Goal: Task Accomplishment & Management: Use online tool/utility

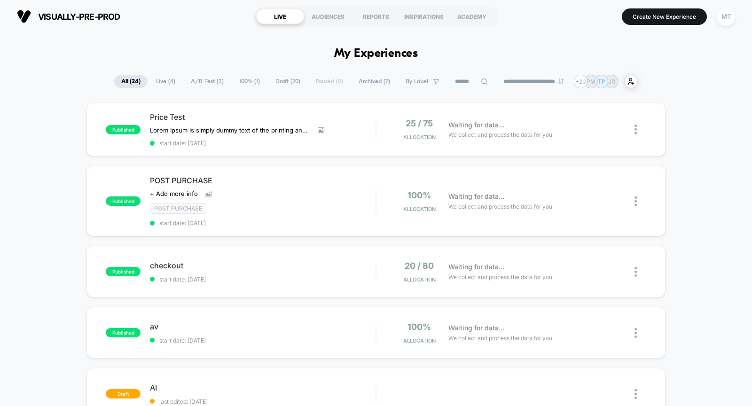
click at [89, 31] on div "visually-pre-prod https://visually-pre-prod.myshopify.com LIVE AUDIENCES REPORT…" at bounding box center [376, 16] width 752 height 33
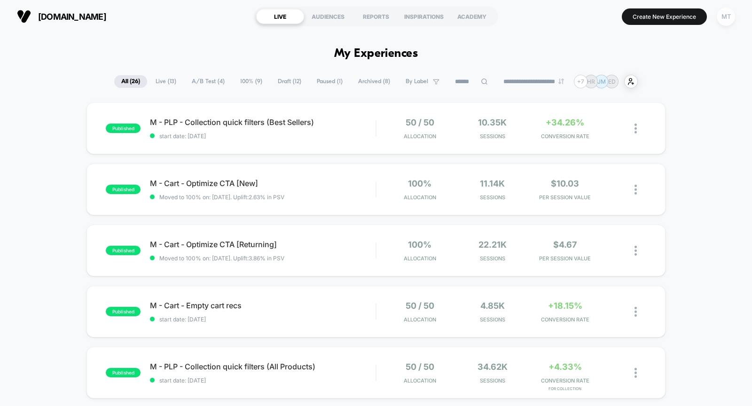
click at [728, 19] on div "MT" at bounding box center [725, 17] width 18 height 18
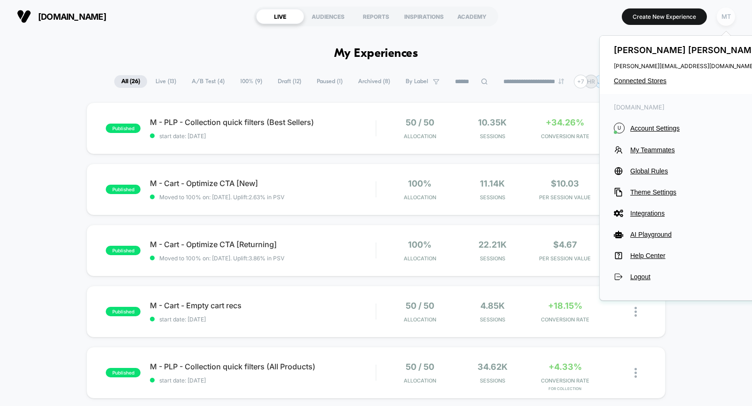
click at [729, 17] on div "MT" at bounding box center [725, 17] width 18 height 18
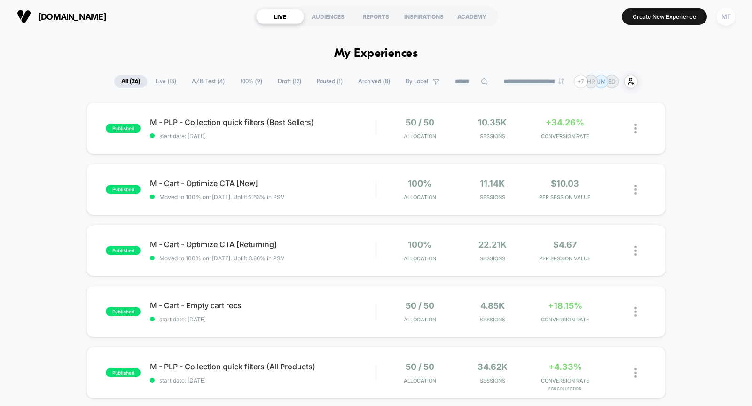
click at [729, 17] on div "MT" at bounding box center [725, 17] width 18 height 18
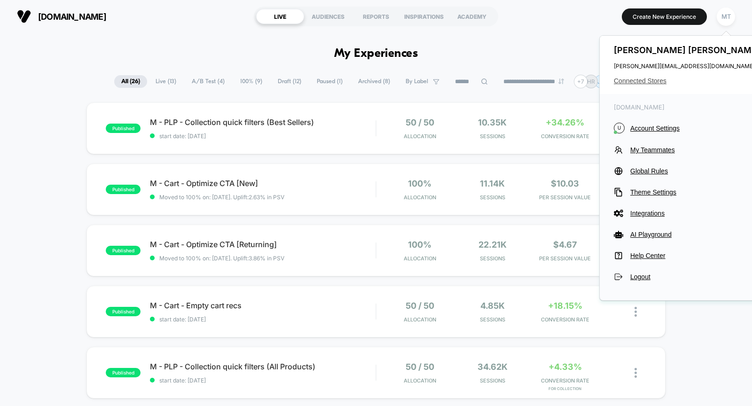
click at [644, 82] on span "Connected Stores" at bounding box center [687, 81] width 148 height 8
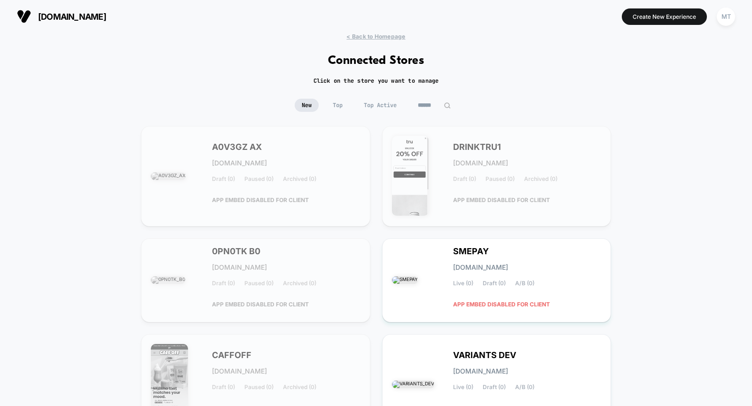
click at [444, 102] on img at bounding box center [446, 105] width 7 height 7
click at [439, 106] on input at bounding box center [434, 105] width 47 height 13
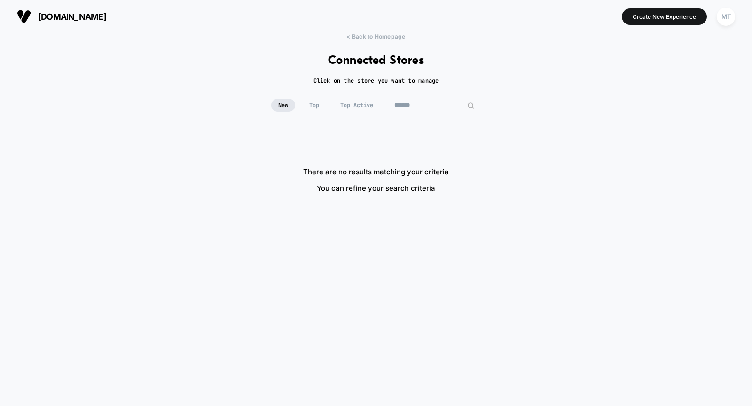
click at [430, 107] on input "*******" at bounding box center [434, 105] width 94 height 13
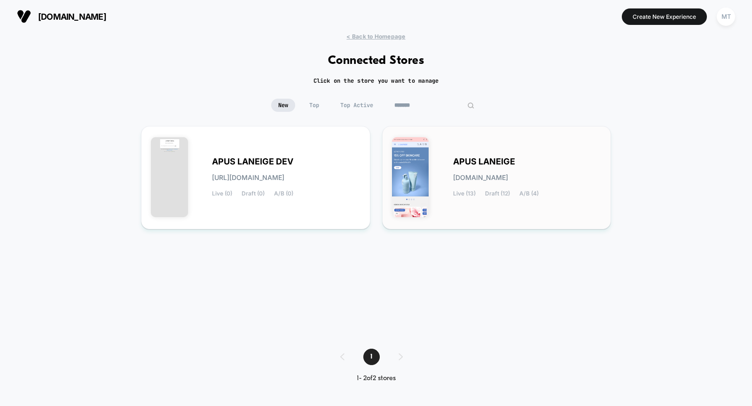
type input "*******"
click at [496, 171] on div "APUS LANEIGE apus-laneige.myshopify.com Live (13) Draft (12) A/B (4)" at bounding box center [527, 177] width 148 height 39
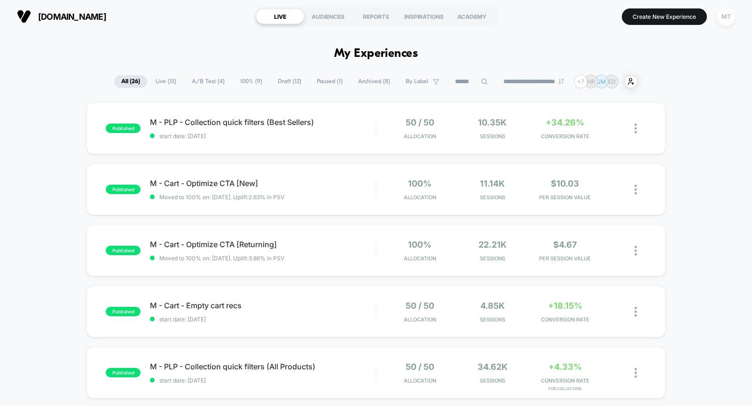
click at [731, 17] on div "MT" at bounding box center [725, 17] width 18 height 18
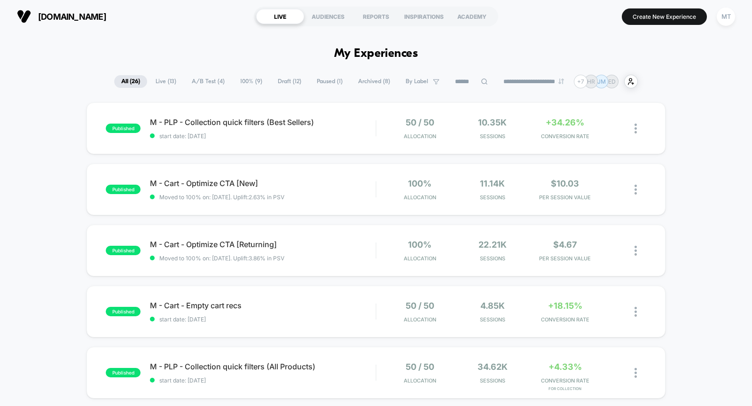
click at [157, 84] on span "Live ( 13 )" at bounding box center [165, 81] width 35 height 13
click at [203, 80] on span "A/B Test ( 4 )" at bounding box center [208, 81] width 47 height 13
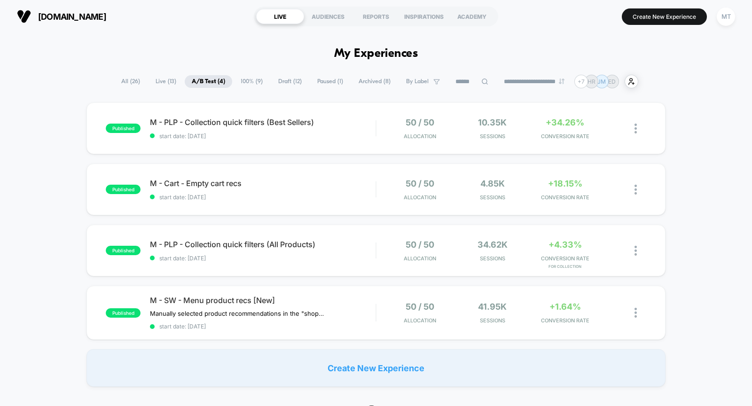
click at [243, 80] on span "100% ( 9 )" at bounding box center [251, 81] width 36 height 13
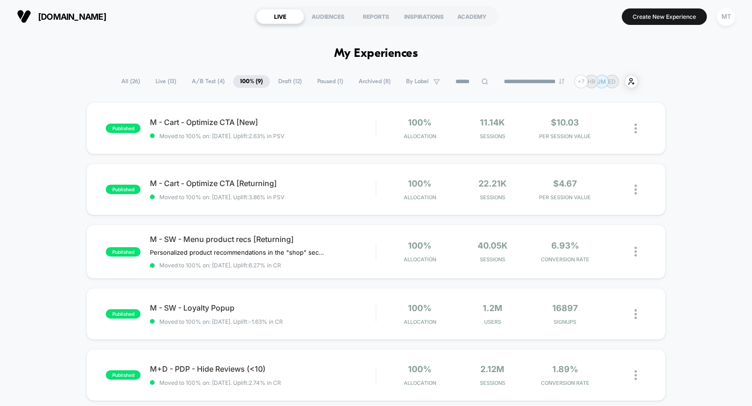
click at [284, 82] on span "Draft ( 12 )" at bounding box center [290, 81] width 38 height 13
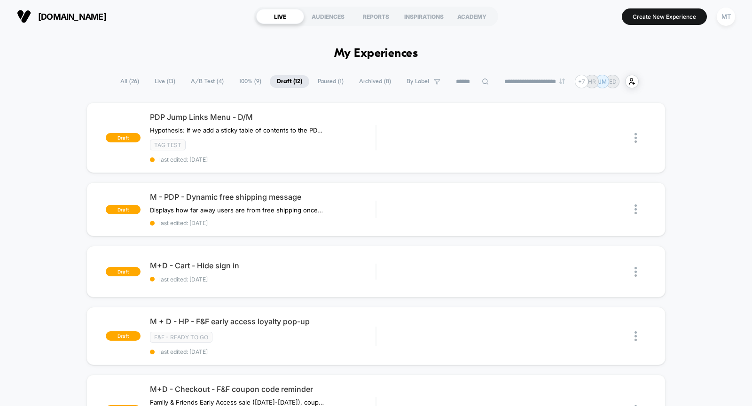
click at [320, 81] on span "Paused ( 1 )" at bounding box center [330, 81] width 40 height 13
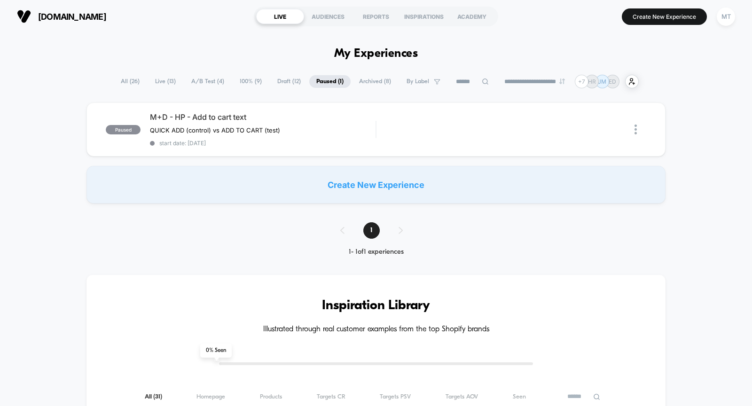
click at [361, 81] on span "Archived ( 8 )" at bounding box center [375, 81] width 46 height 13
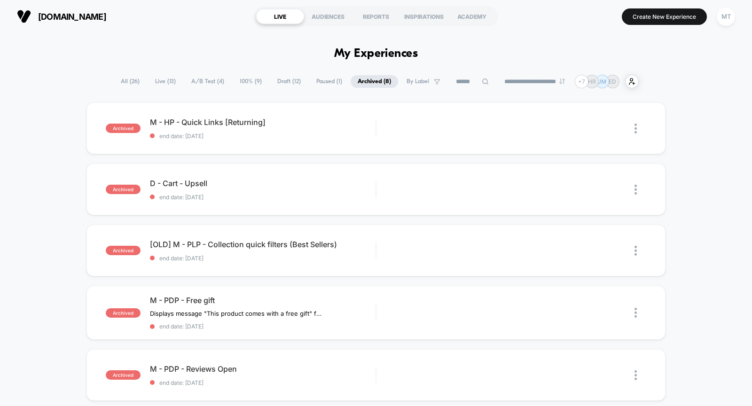
click at [457, 81] on input at bounding box center [472, 81] width 47 height 11
click at [456, 81] on input at bounding box center [472, 81] width 94 height 11
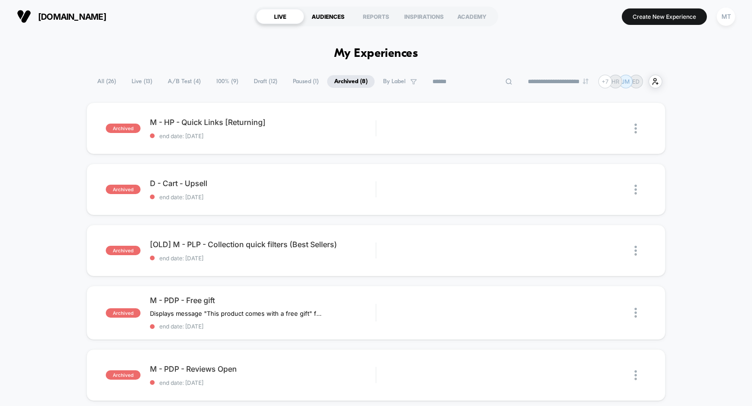
click at [322, 16] on div "AUDIENCES" at bounding box center [328, 16] width 48 height 15
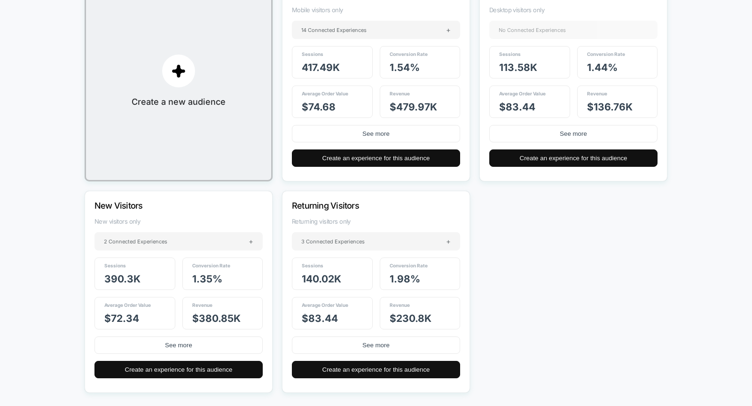
scroll to position [168, 0]
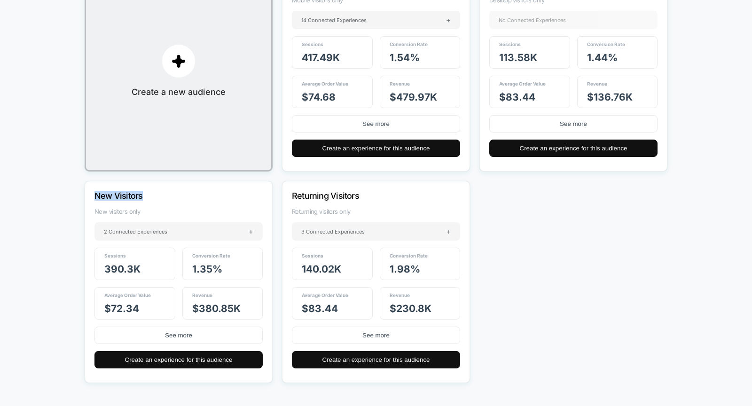
drag, startPoint x: 148, startPoint y: 195, endPoint x: 123, endPoint y: 188, distance: 26.8
click at [123, 188] on div "New Visitors New visitors only 2 Connected Experiences + Sessions 390.3k Conver…" at bounding box center [179, 282] width 188 height 202
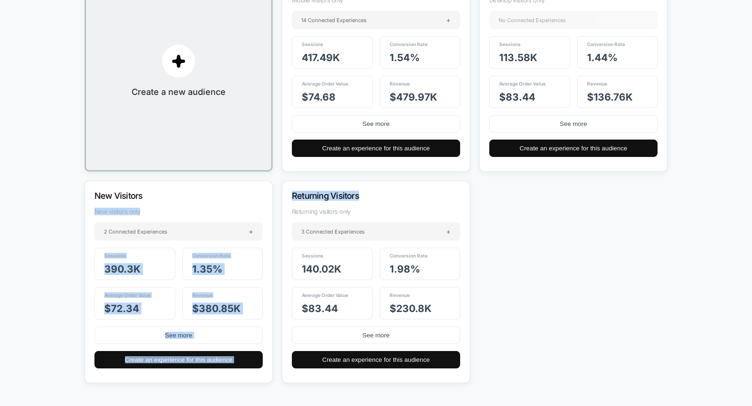
drag, startPoint x: 364, startPoint y: 194, endPoint x: 275, endPoint y: 190, distance: 88.9
click at [275, 190] on div "Create a new audience Mobile Visitors Mobile visitors only 14 Connected Experie…" at bounding box center [376, 175] width 582 height 413
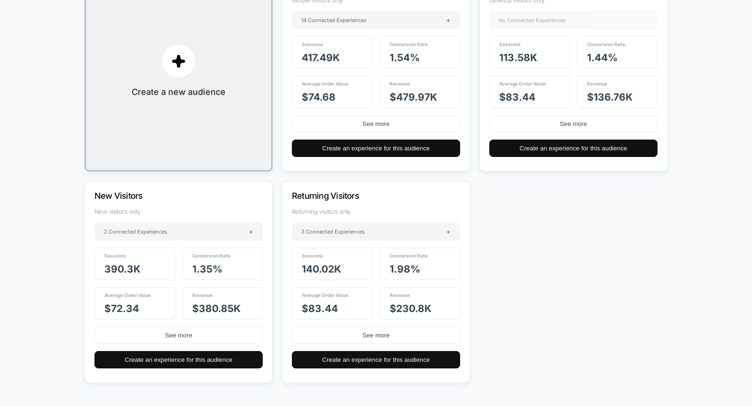
click at [240, 187] on div "New Visitors New visitors only 2 Connected Experiences + Sessions 390.3k Conver…" at bounding box center [179, 282] width 188 height 202
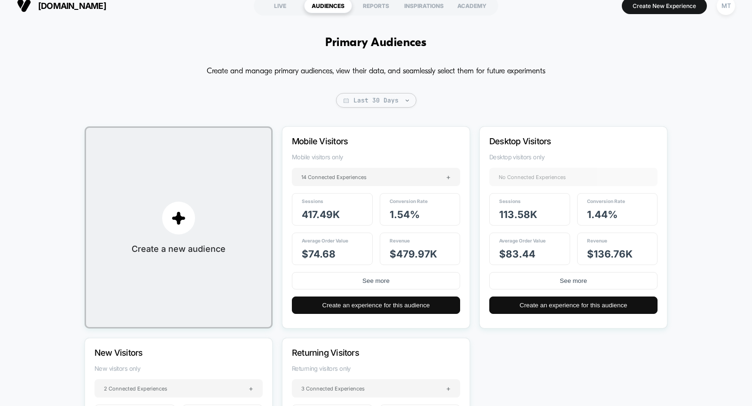
scroll to position [2, 0]
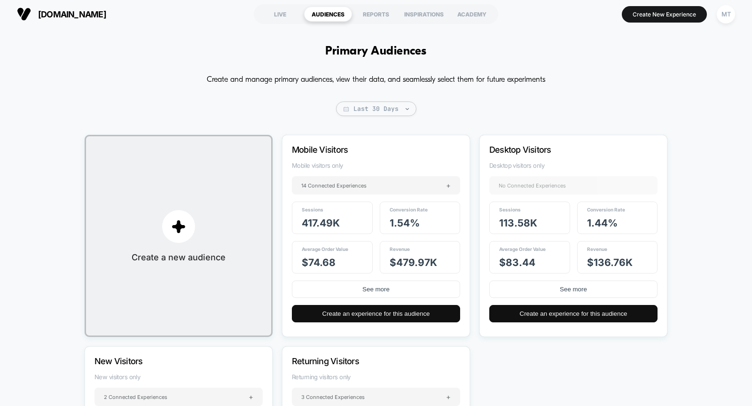
click at [375, 147] on p "Mobile Visitors" at bounding box center [363, 150] width 143 height 10
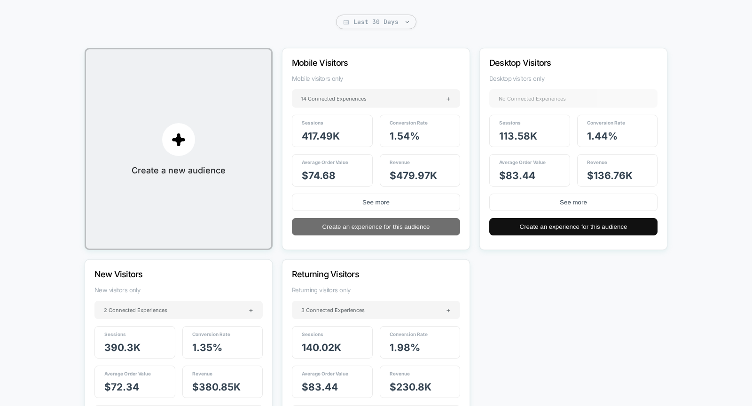
scroll to position [0, 0]
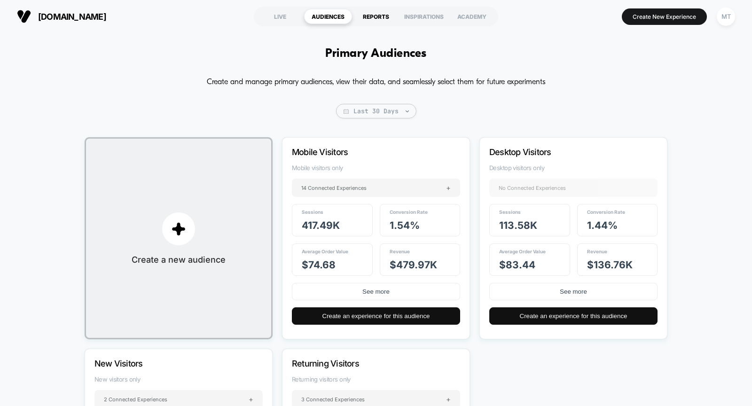
click at [371, 15] on div "REPORTS" at bounding box center [376, 16] width 48 height 15
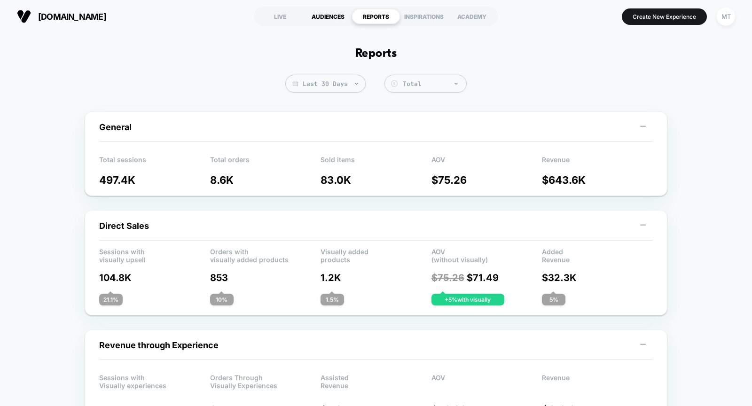
click at [334, 12] on div "AUDIENCES" at bounding box center [328, 16] width 48 height 15
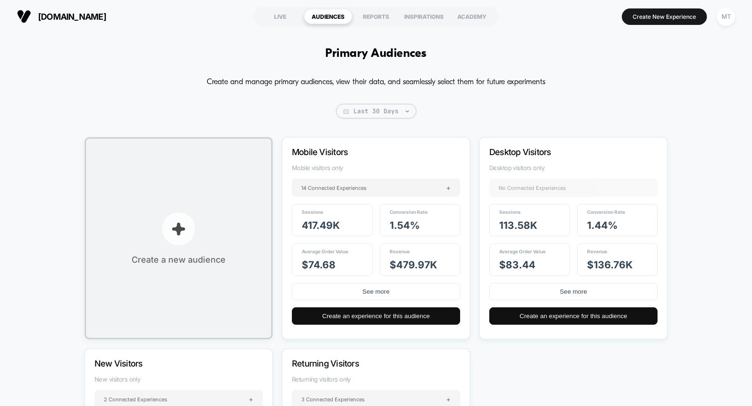
click at [205, 227] on button "Create a new audience" at bounding box center [179, 238] width 188 height 202
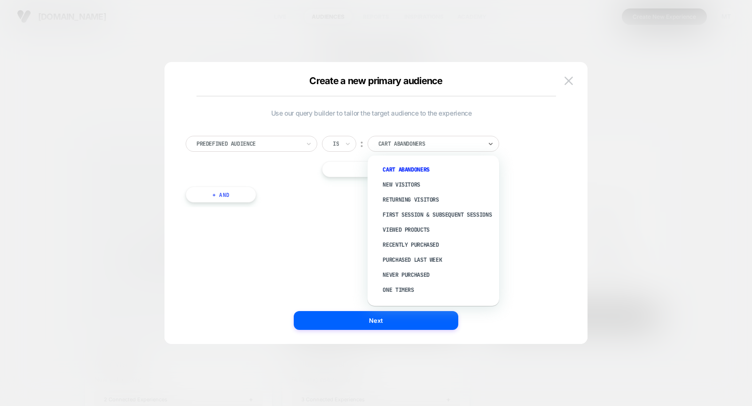
click at [422, 142] on div at bounding box center [429, 144] width 103 height 8
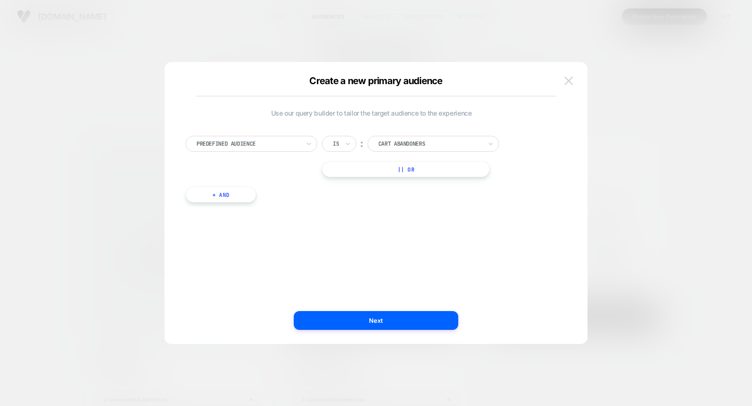
click at [569, 80] on img at bounding box center [568, 81] width 8 height 8
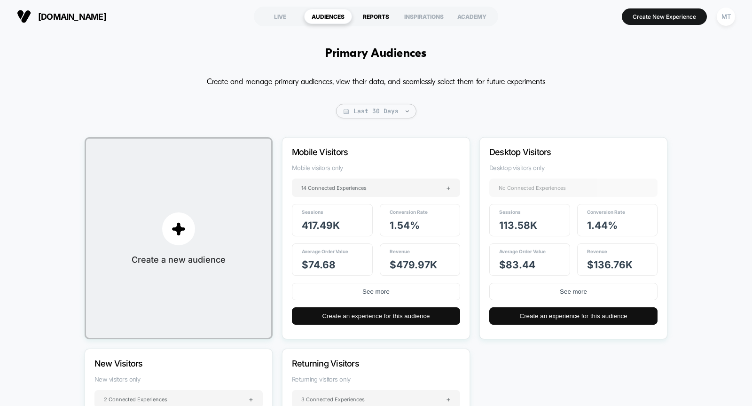
click at [374, 16] on div "REPORTS" at bounding box center [376, 16] width 48 height 15
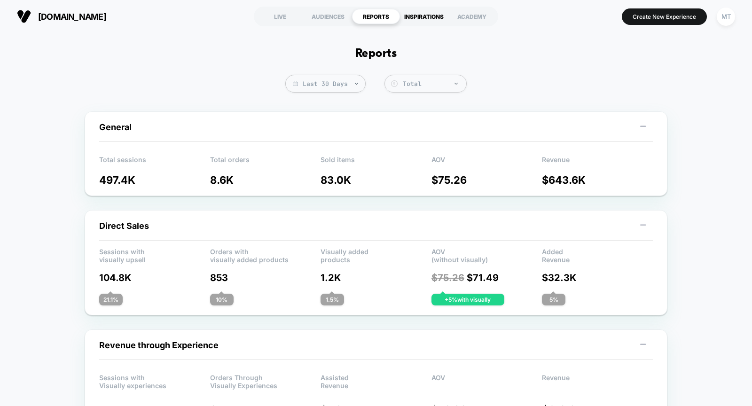
click at [419, 17] on div "INSPIRATIONS" at bounding box center [424, 16] width 48 height 15
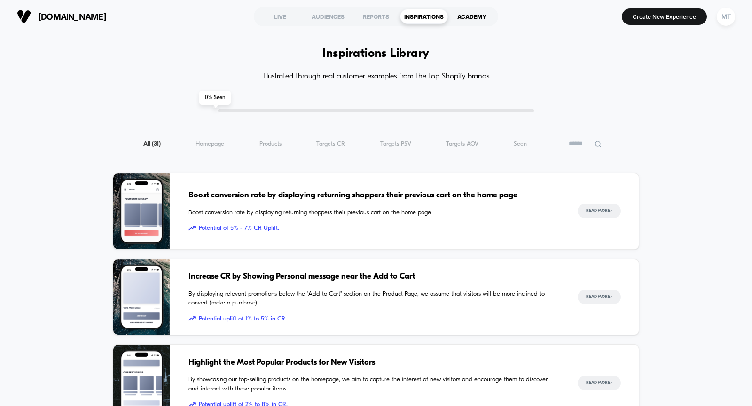
click at [469, 18] on div "ACADEMY" at bounding box center [472, 16] width 48 height 15
click at [647, 15] on button "Create New Experience" at bounding box center [663, 16] width 85 height 16
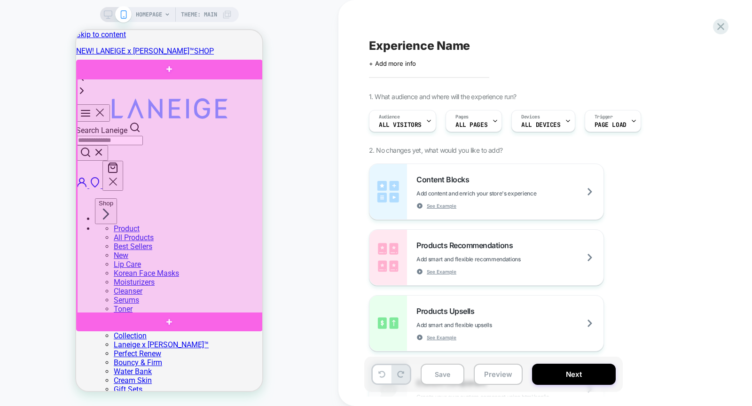
click at [220, 205] on div at bounding box center [170, 196] width 186 height 235
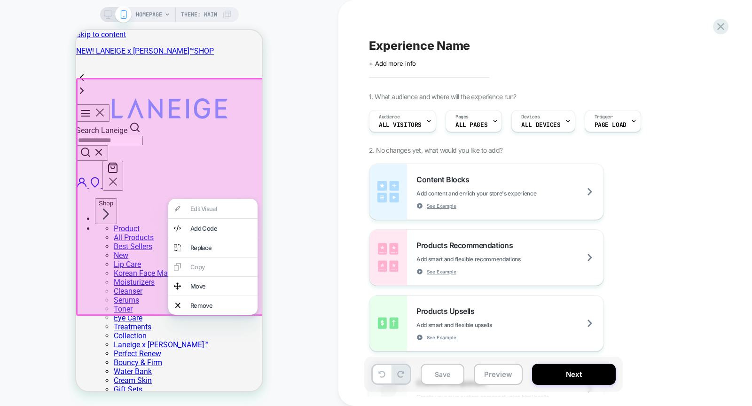
click at [290, 299] on div "HOMEPAGE Theme: MAIN" at bounding box center [169, 202] width 338 height 387
click at [298, 61] on div "HOMEPAGE Theme: MAIN" at bounding box center [169, 202] width 338 height 387
click at [409, 114] on div "Audience All Visitors" at bounding box center [400, 120] width 62 height 21
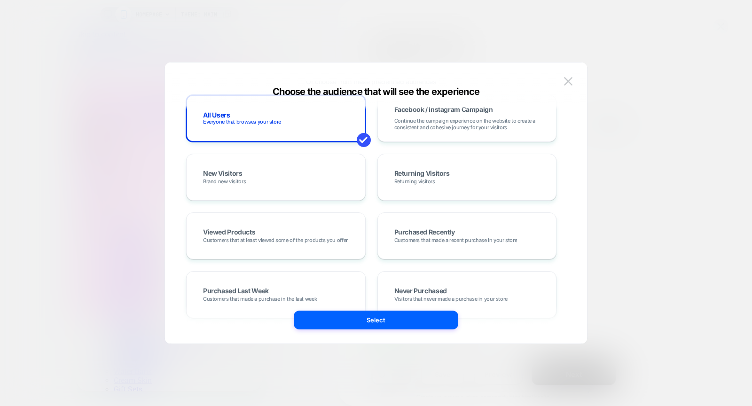
scroll to position [63, 0]
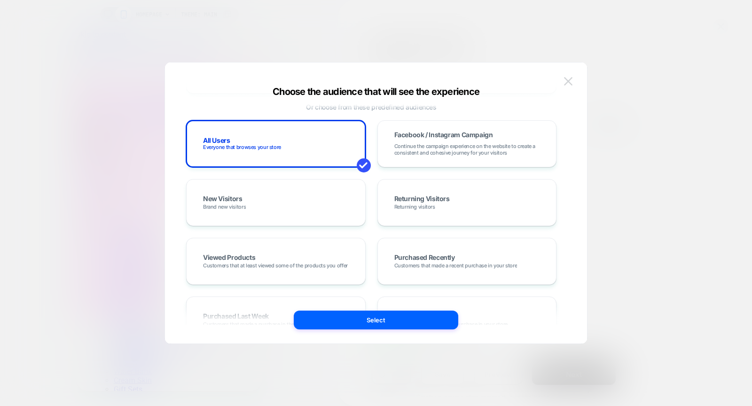
click at [568, 84] on img at bounding box center [568, 81] width 8 height 8
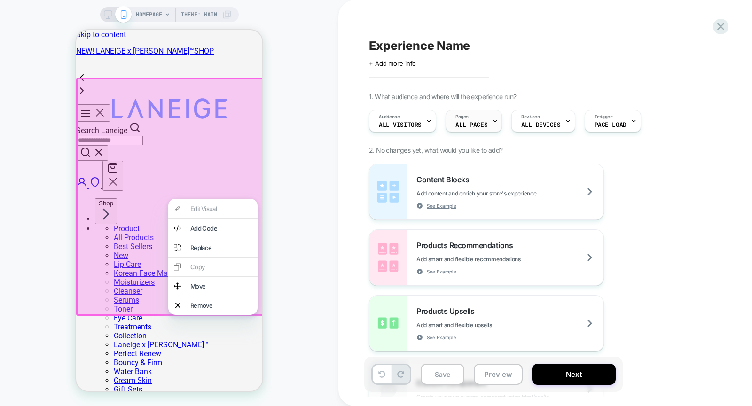
click at [471, 121] on div "Pages ALL PAGES" at bounding box center [471, 120] width 51 height 21
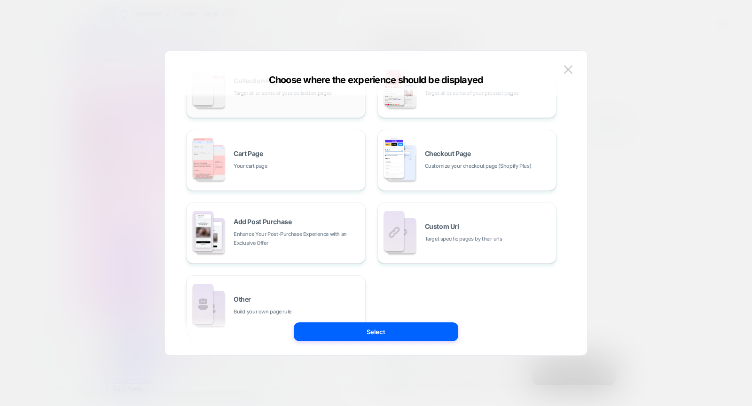
scroll to position [116, 0]
click at [567, 62] on button at bounding box center [568, 69] width 14 height 14
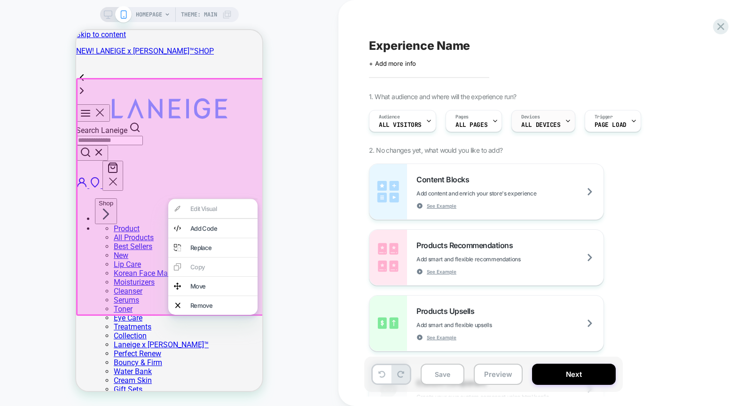
click at [555, 117] on div "Devices ALL DEVICES" at bounding box center [541, 120] width 58 height 21
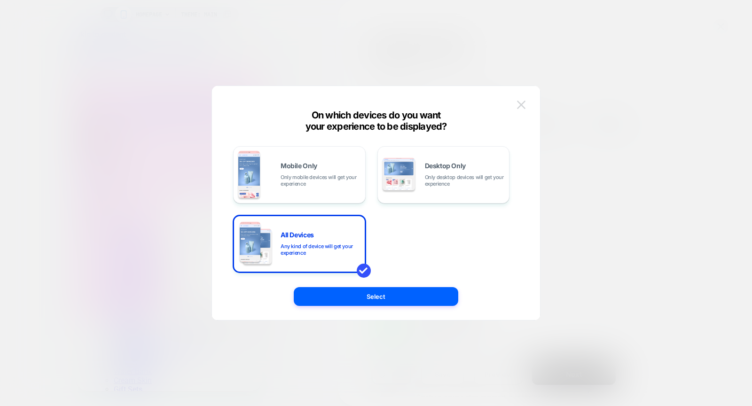
click at [517, 104] on img at bounding box center [521, 105] width 8 height 8
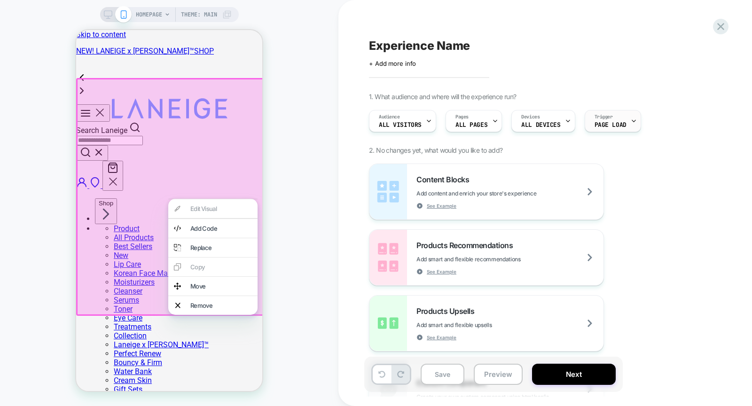
click at [607, 115] on span "Trigger" at bounding box center [603, 117] width 18 height 7
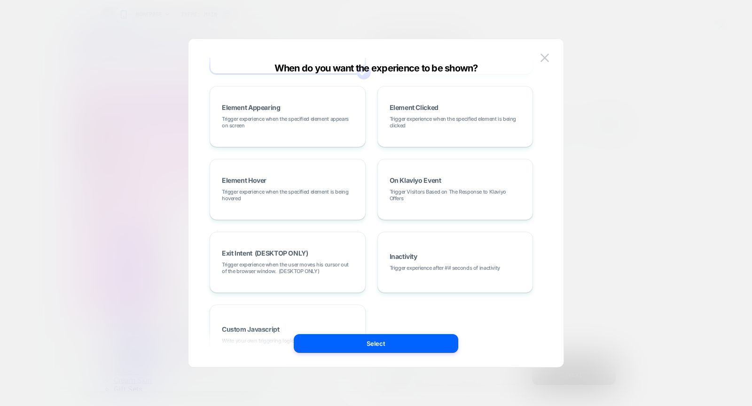
scroll to position [73, 0]
click at [543, 55] on img at bounding box center [544, 58] width 8 height 8
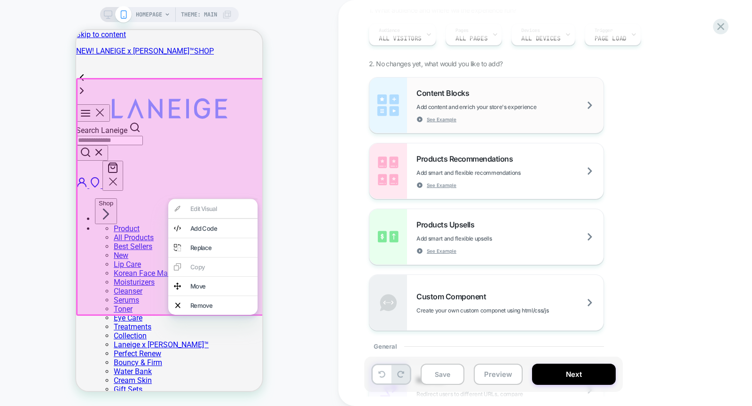
scroll to position [0, 0]
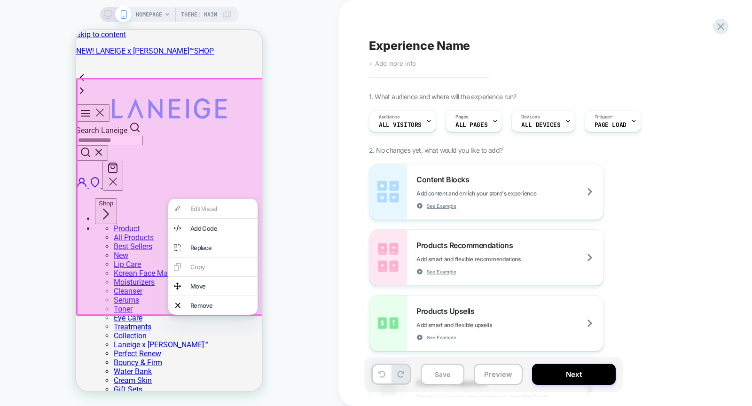
click at [400, 62] on span "+ Add more info" at bounding box center [392, 64] width 47 height 8
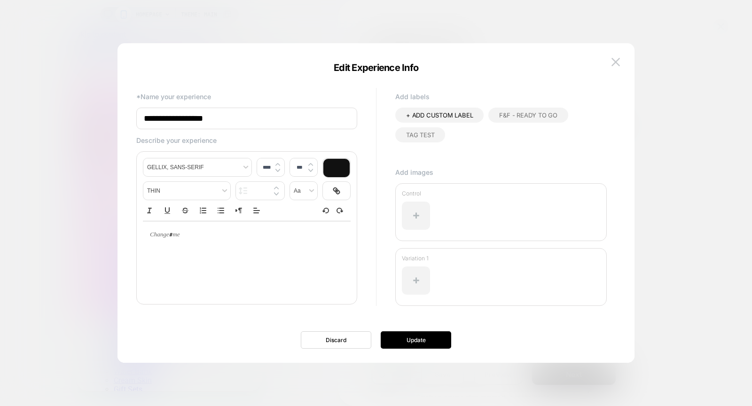
type input "****"
click at [196, 241] on div at bounding box center [247, 234] width 208 height 27
drag, startPoint x: 155, startPoint y: 232, endPoint x: 208, endPoint y: 265, distance: 62.3
click at [208, 265] on div at bounding box center [247, 258] width 208 height 75
drag, startPoint x: 164, startPoint y: 119, endPoint x: 351, endPoint y: 124, distance: 187.0
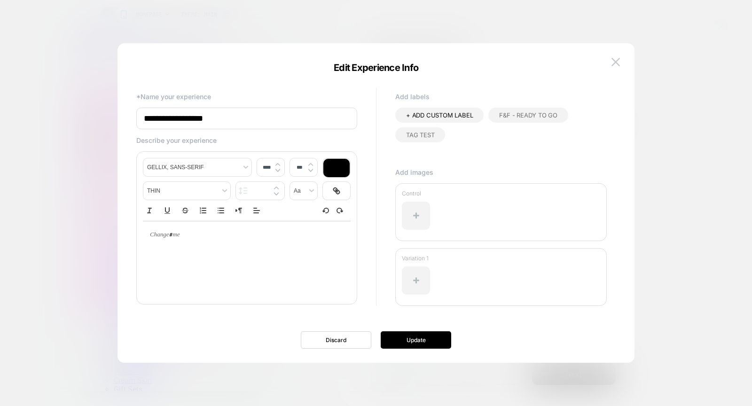
click at [351, 124] on input "**********" at bounding box center [246, 119] width 221 height 22
click at [175, 262] on div at bounding box center [247, 258] width 208 height 75
drag, startPoint x: 169, startPoint y: 236, endPoint x: 257, endPoint y: 292, distance: 104.4
click at [257, 292] on div at bounding box center [247, 258] width 208 height 75
click at [613, 60] on img at bounding box center [615, 62] width 8 height 8
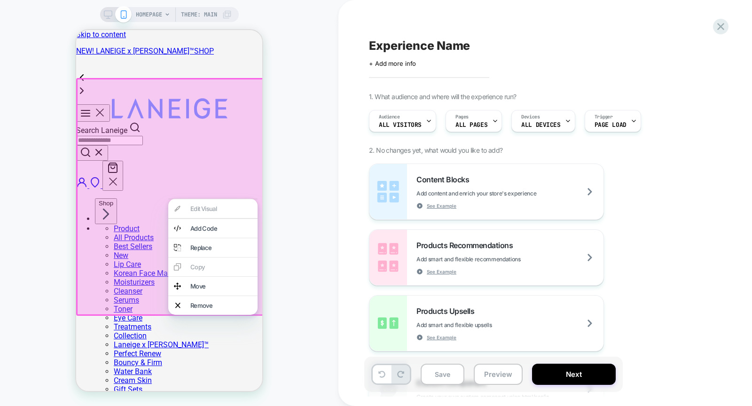
click at [336, 92] on div "HOMEPAGE Theme: MAIN" at bounding box center [169, 202] width 338 height 387
click at [258, 142] on div at bounding box center [170, 197] width 189 height 238
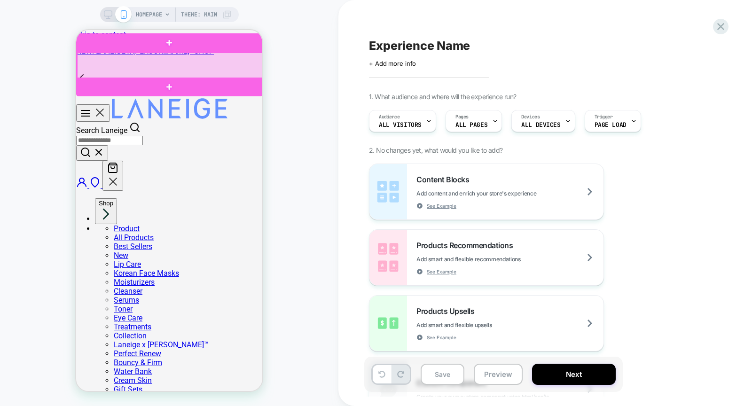
click at [163, 65] on div at bounding box center [170, 66] width 186 height 26
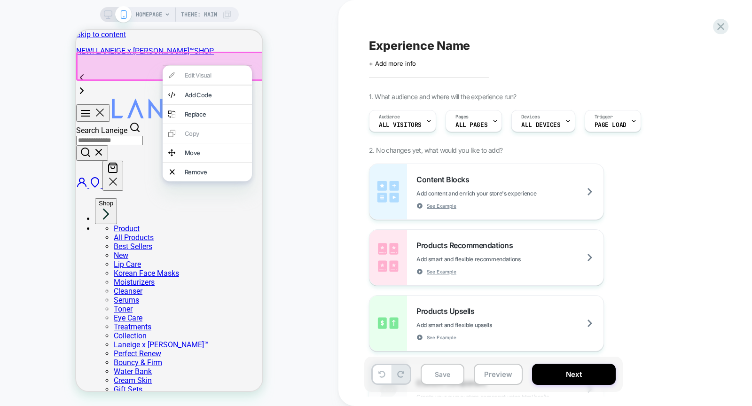
click at [206, 76] on div "Edit Visual Add Code Replace Copy Move Remove" at bounding box center [207, 123] width 89 height 116
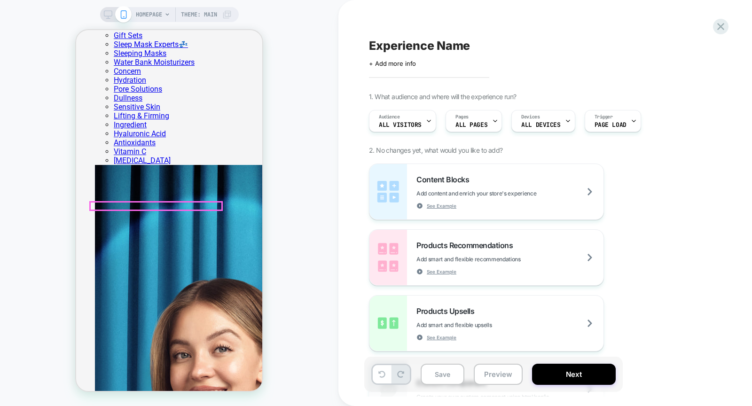
scroll to position [317, 0]
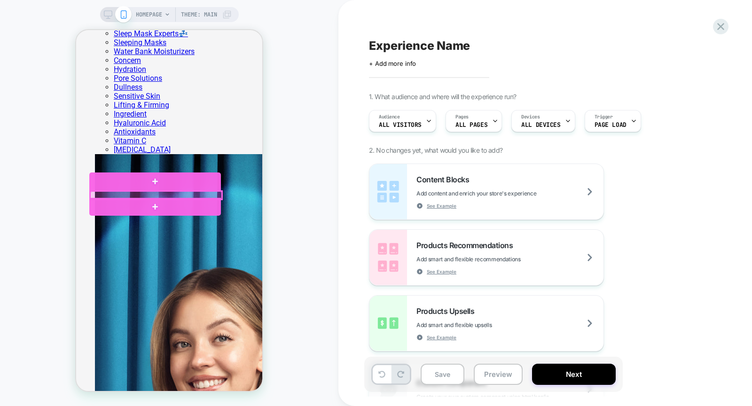
click at [152, 195] on div at bounding box center [156, 195] width 132 height 8
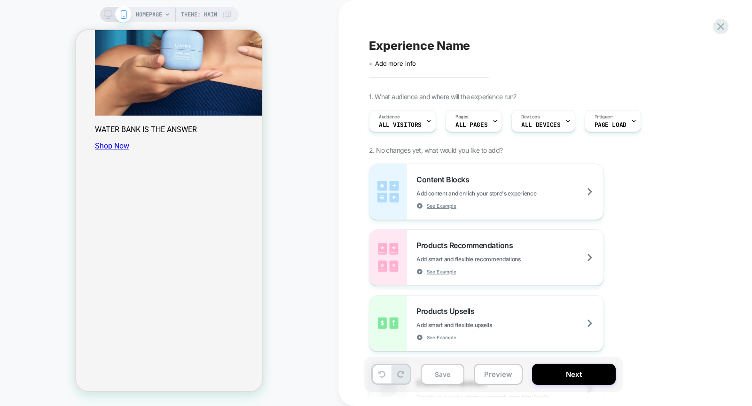
scroll to position [713, 0]
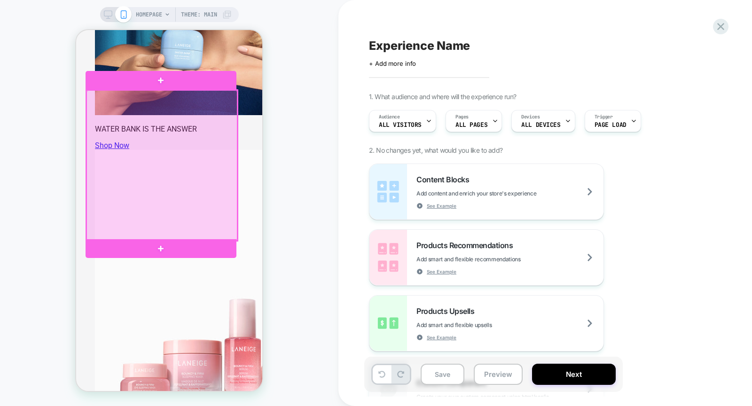
click at [200, 144] on div at bounding box center [161, 165] width 151 height 151
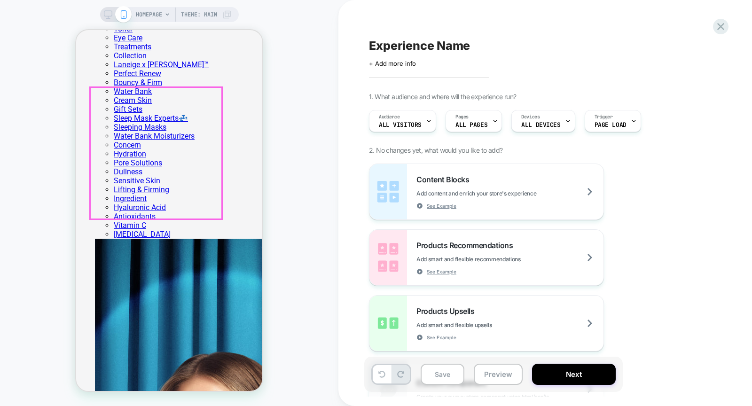
scroll to position [0, 0]
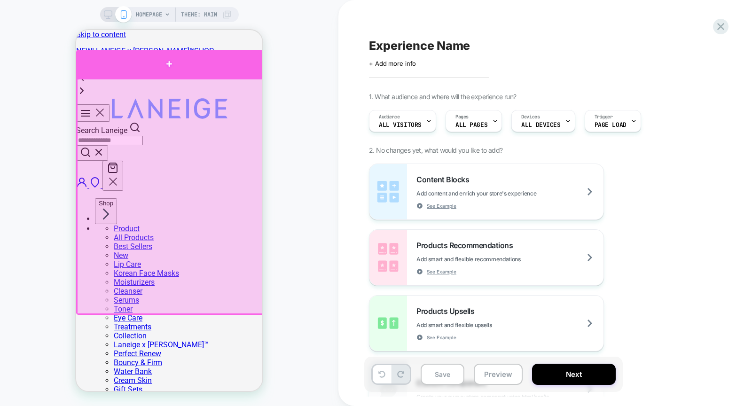
click at [161, 69] on div at bounding box center [169, 64] width 186 height 28
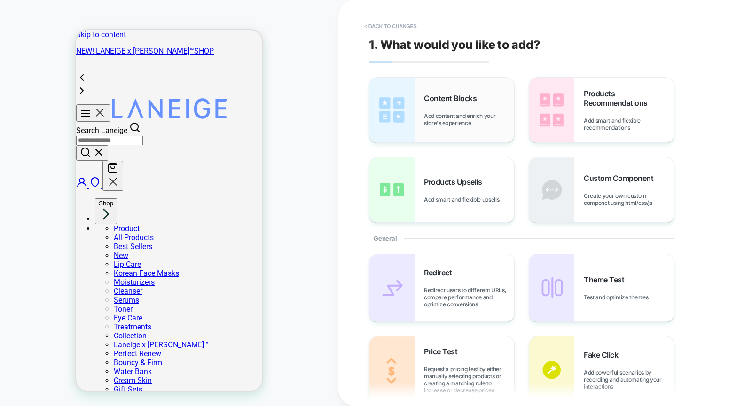
click at [427, 130] on div "Content Blocks Add content and enrich your store's experience" at bounding box center [441, 110] width 145 height 65
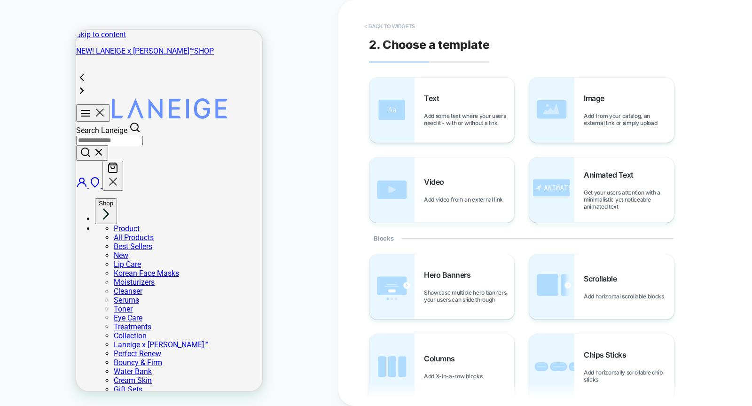
click at [382, 29] on button "< Back to widgets" at bounding box center [389, 26] width 60 height 15
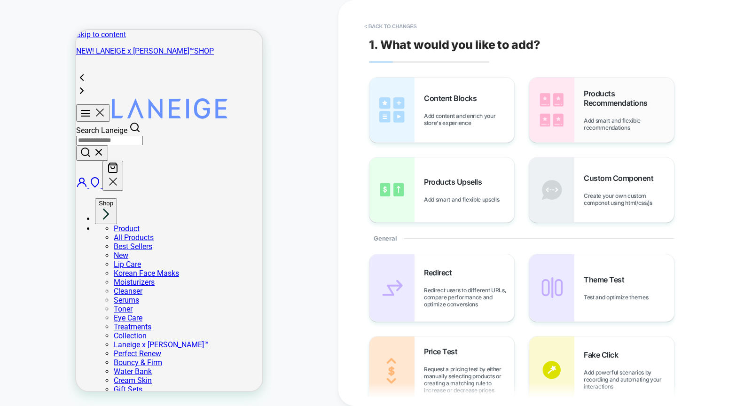
click at [583, 118] on span "Add smart and flexible recommendations" at bounding box center [628, 124] width 90 height 14
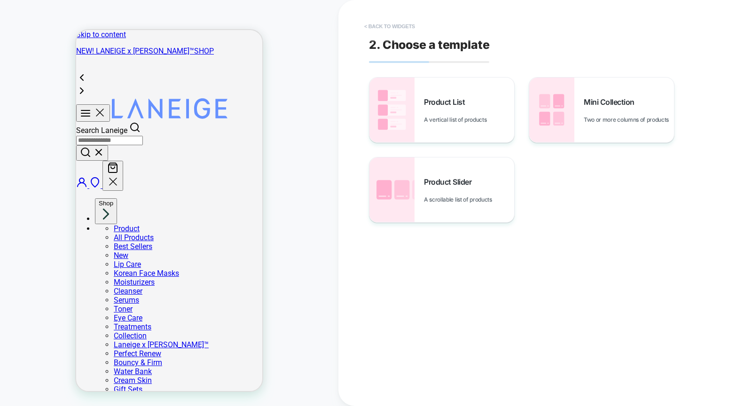
click at [383, 25] on button "< Back to widgets" at bounding box center [389, 26] width 60 height 15
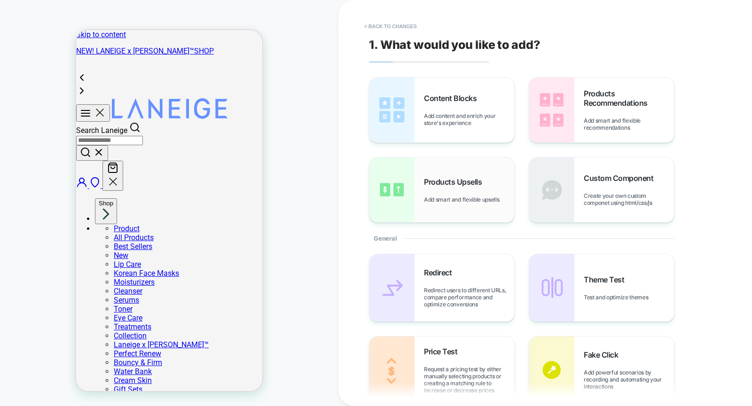
click at [458, 195] on div "Products Upsells Add smart and flexible upsells" at bounding box center [469, 190] width 90 height 26
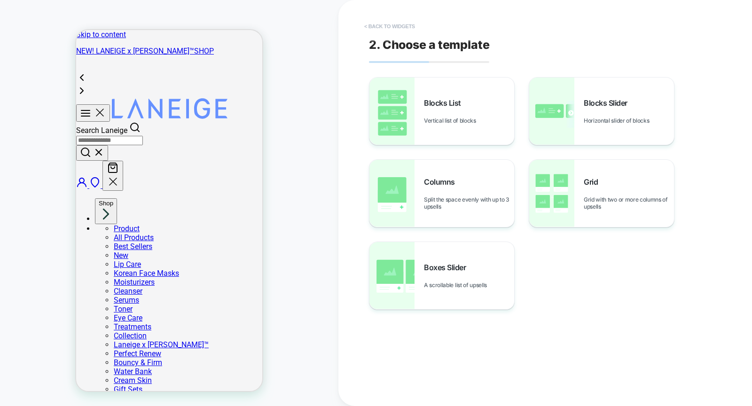
click at [367, 27] on button "< Back to widgets" at bounding box center [389, 26] width 60 height 15
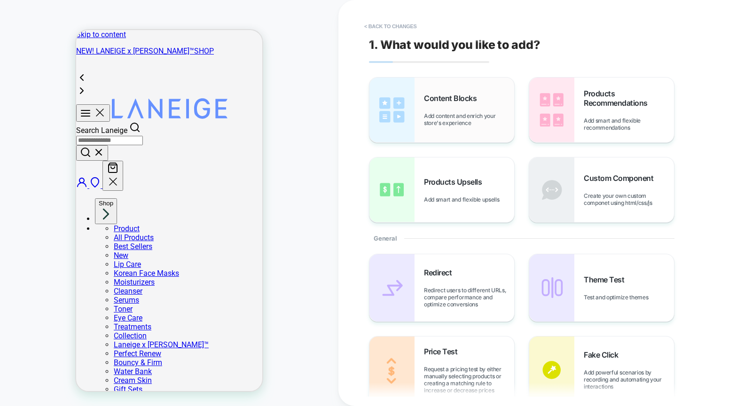
click at [425, 109] on div "Content Blocks Add content and enrich your store's experience" at bounding box center [469, 109] width 90 height 33
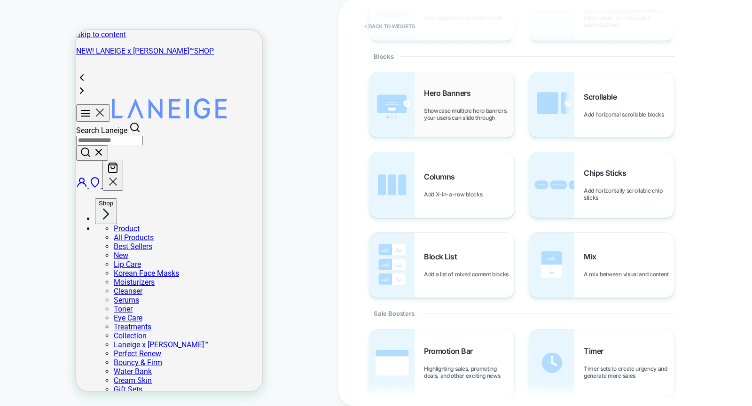
scroll to position [190, 0]
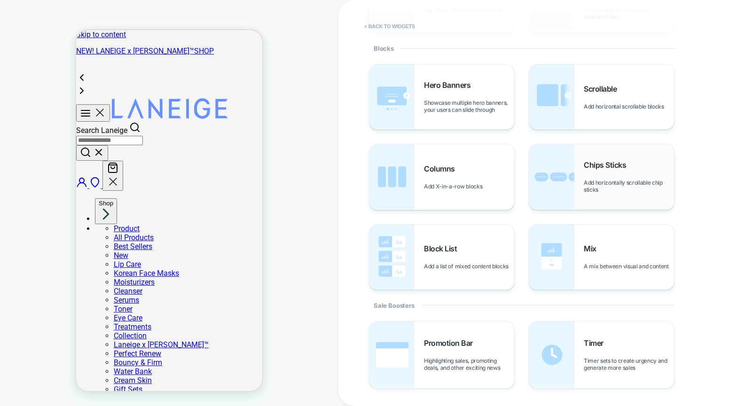
click at [617, 179] on span "Add horizontally scrollable chip sticks" at bounding box center [628, 186] width 90 height 14
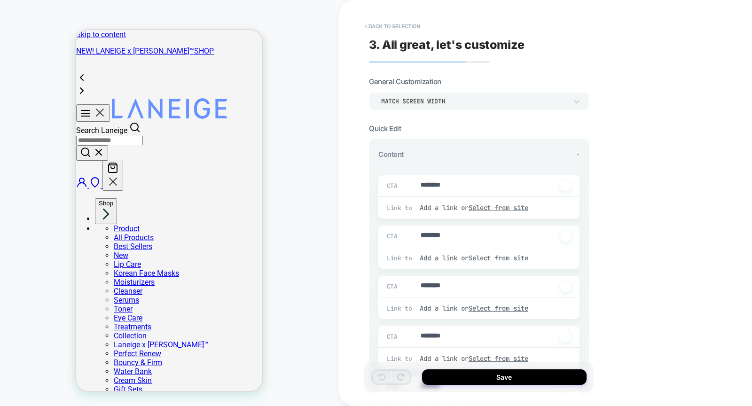
type textarea "*"
type textarea "**"
type textarea "*"
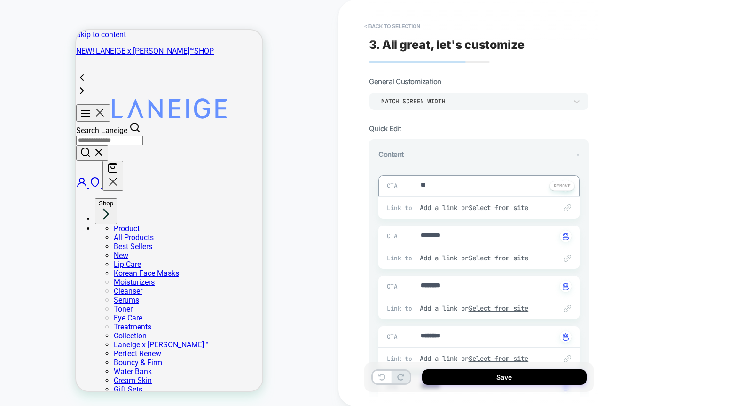
type textarea "***"
type textarea "*"
type textarea "****"
type textarea "*"
type textarea "****"
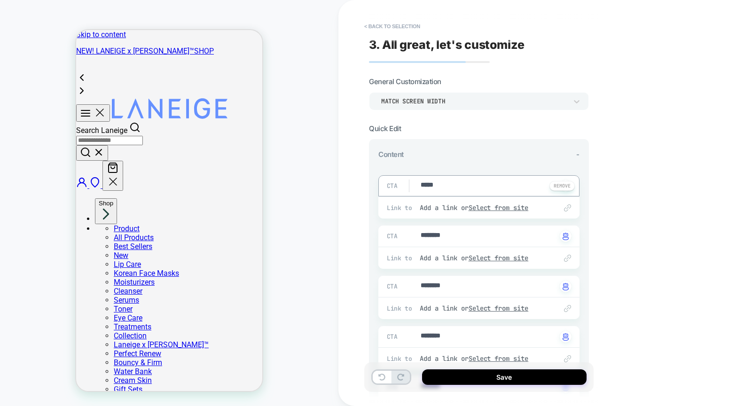
type textarea "*"
type textarea "******"
type textarea "*"
type textarea "*******"
type textarea "*"
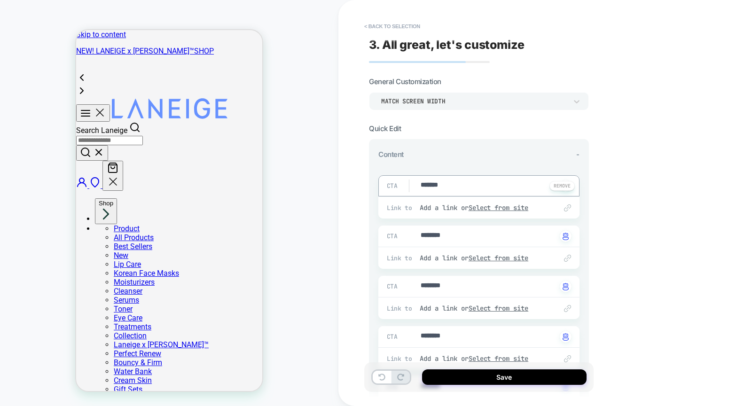
type textarea "********"
type textarea "*"
type textarea "*********"
type textarea "*"
type textarea "**********"
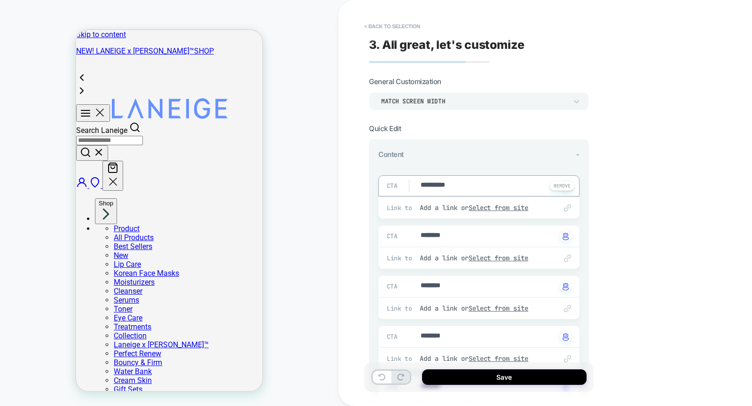
type textarea "*"
type textarea "**********"
type textarea "*"
type textarea "**********"
click at [494, 205] on u "Select from site" at bounding box center [498, 207] width 60 height 8
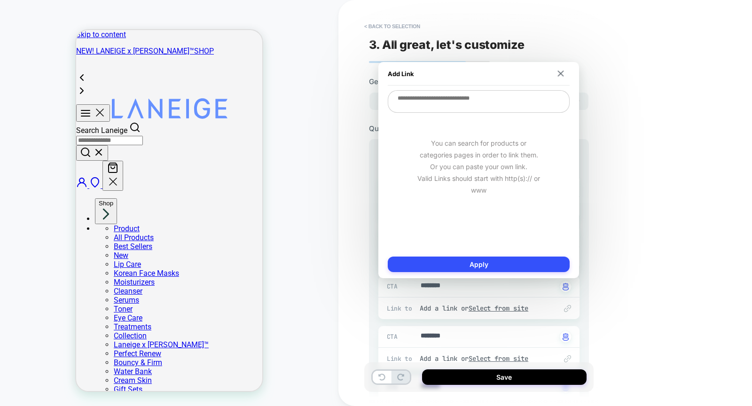
click at [453, 104] on textarea at bounding box center [479, 101] width 182 height 23
type textarea "*"
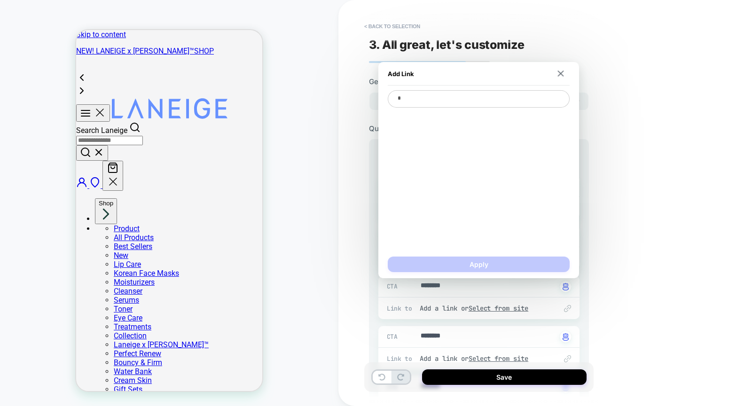
type textarea "*"
type textarea "**"
type textarea "*"
type textarea "***"
type textarea "*"
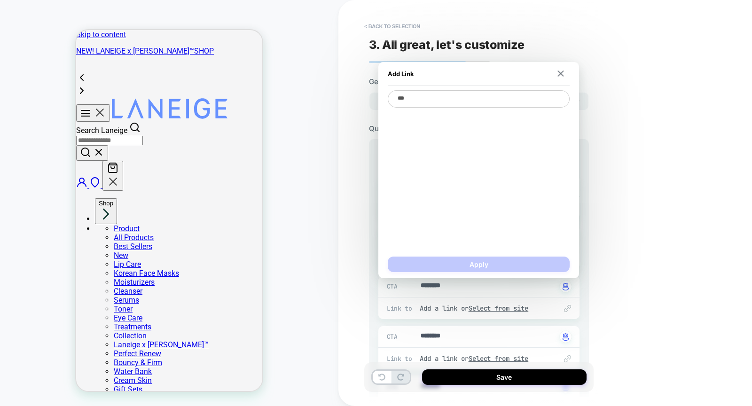
type textarea "****"
type textarea "*"
type textarea "****"
type textarea "*"
type textarea "******"
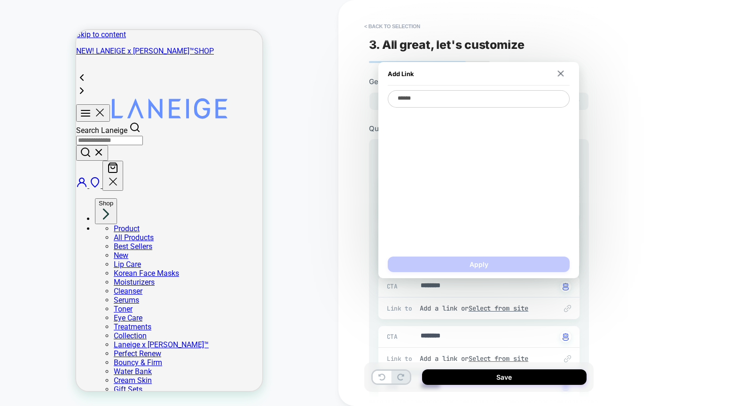
type textarea "*"
type textarea "********"
type textarea "*"
type textarea "*********"
type textarea "*"
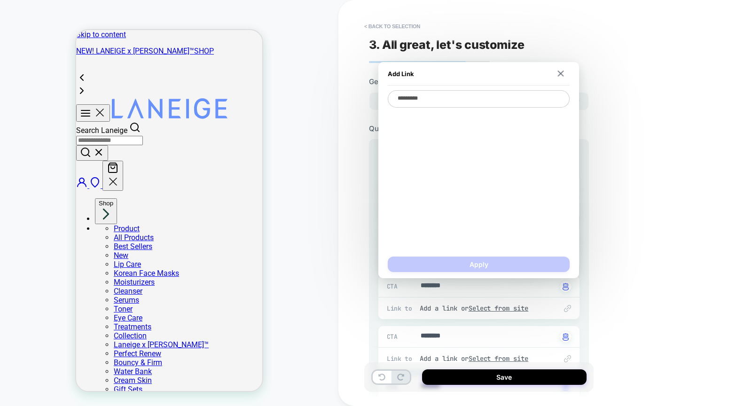
type textarea "**********"
type textarea "*"
type textarea "**********"
type textarea "*"
type textarea "**********"
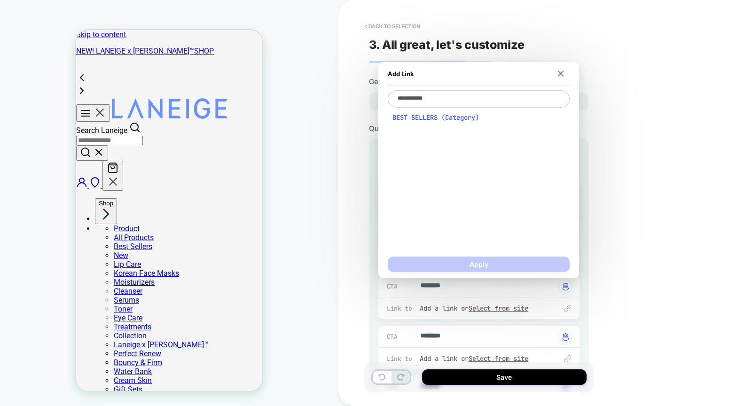
click at [498, 116] on span "BEST SELLERS (Category)" at bounding box center [478, 117] width 172 height 8
type textarea "*"
type textarea "**********"
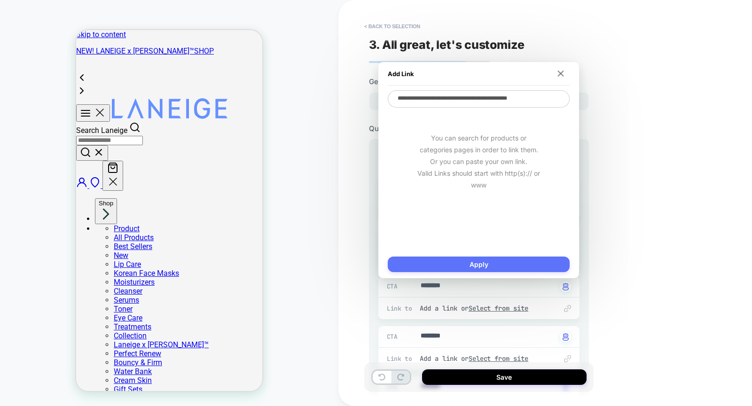
click at [476, 263] on button "Apply" at bounding box center [479, 264] width 182 height 16
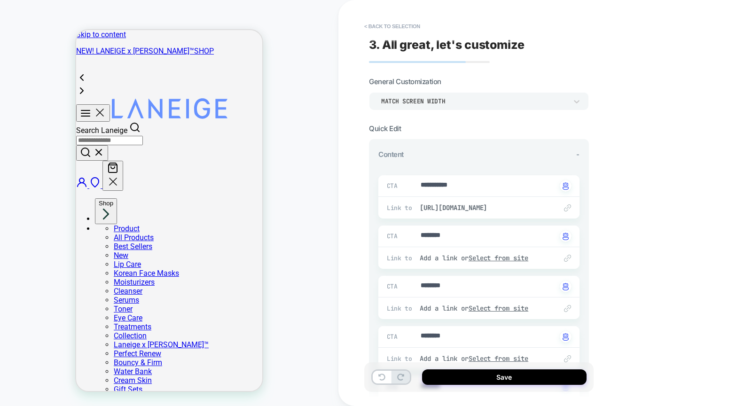
click at [481, 375] on button "Save" at bounding box center [504, 377] width 164 height 16
type textarea "*"
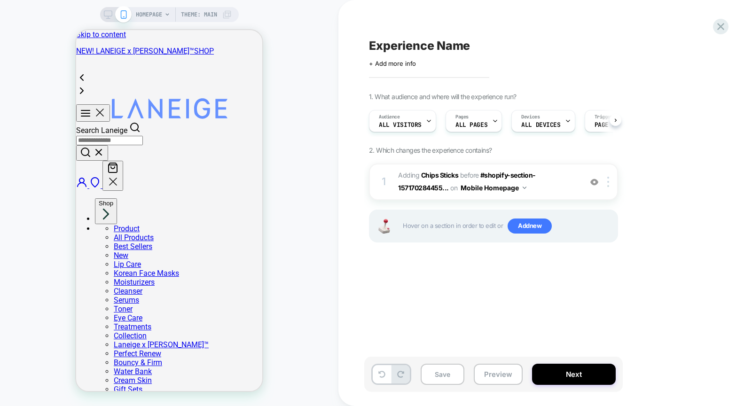
scroll to position [0, 0]
click at [500, 378] on button "Preview" at bounding box center [497, 374] width 49 height 21
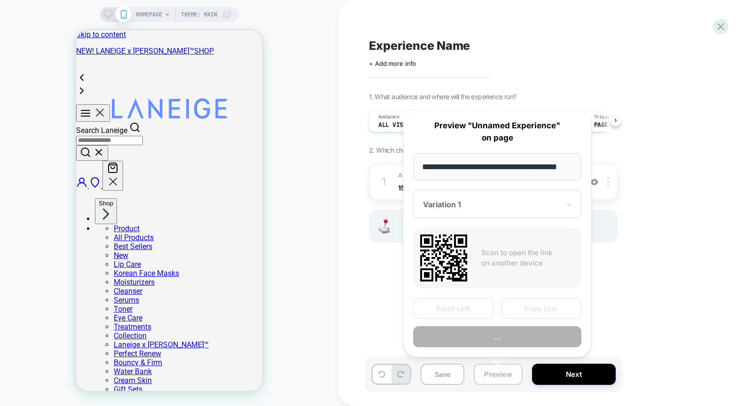
scroll to position [0, 12]
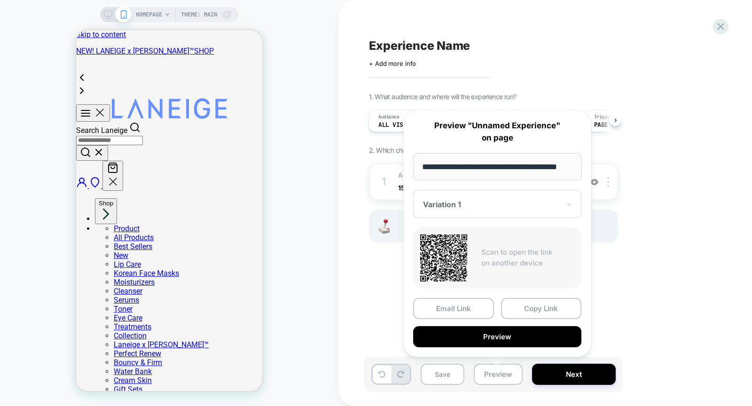
click at [626, 314] on div "Experience Name Click to edit experience details + Add more info 1. What audien…" at bounding box center [540, 202] width 352 height 387
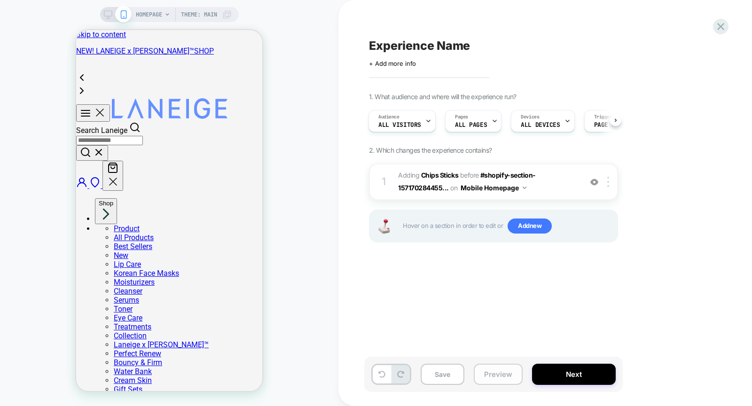
click at [499, 379] on button "Preview" at bounding box center [497, 374] width 49 height 21
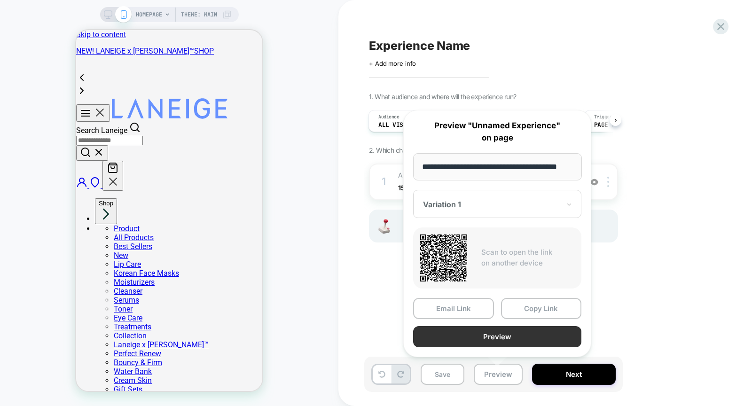
click at [511, 336] on button "Preview" at bounding box center [497, 336] width 168 height 21
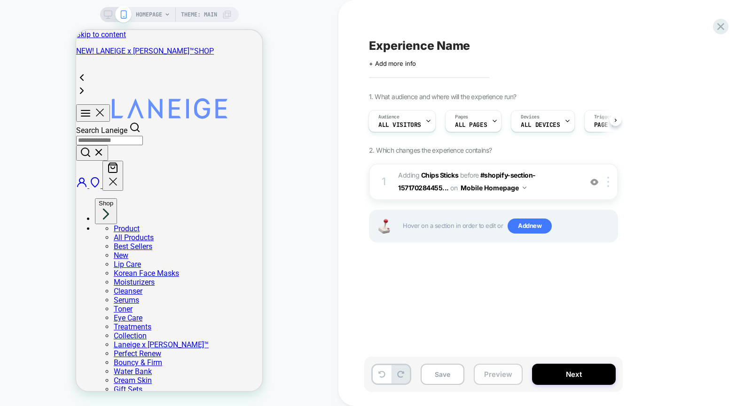
click at [499, 372] on button "Preview" at bounding box center [497, 374] width 49 height 21
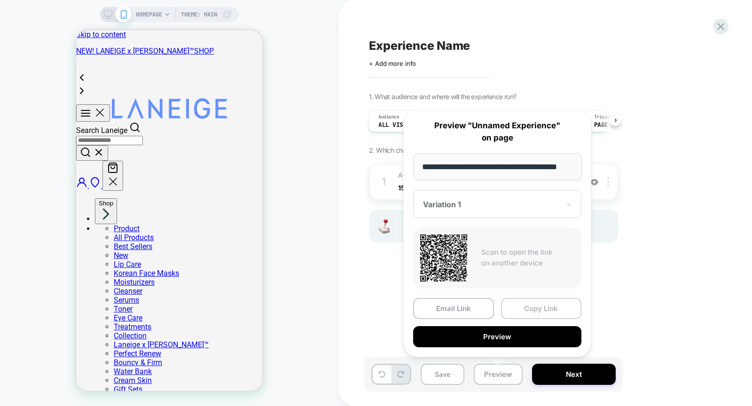
click at [526, 313] on button "Copy Link" at bounding box center [541, 308] width 81 height 21
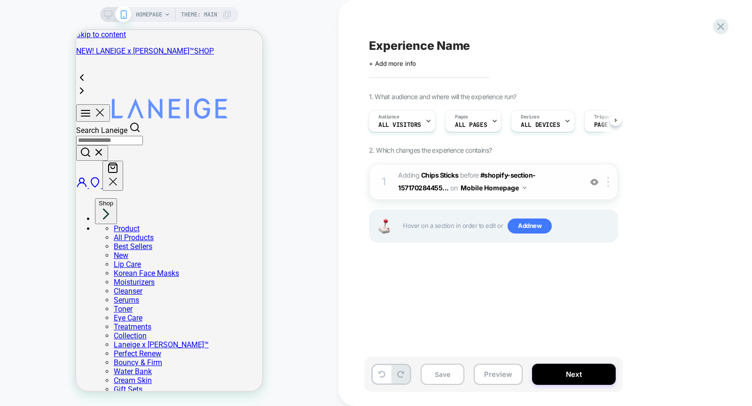
click at [594, 184] on img at bounding box center [594, 182] width 8 height 8
click at [592, 183] on img at bounding box center [594, 182] width 8 height 8
click at [597, 184] on img at bounding box center [594, 182] width 8 height 8
click at [404, 61] on span "+ Add more info" at bounding box center [392, 64] width 47 height 8
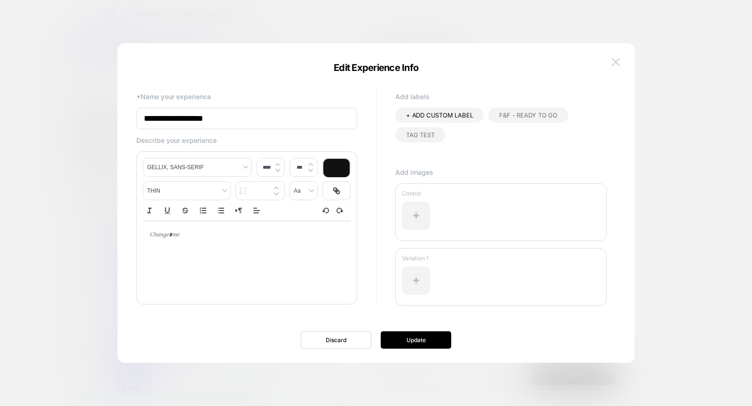
click at [612, 58] on img at bounding box center [615, 62] width 8 height 8
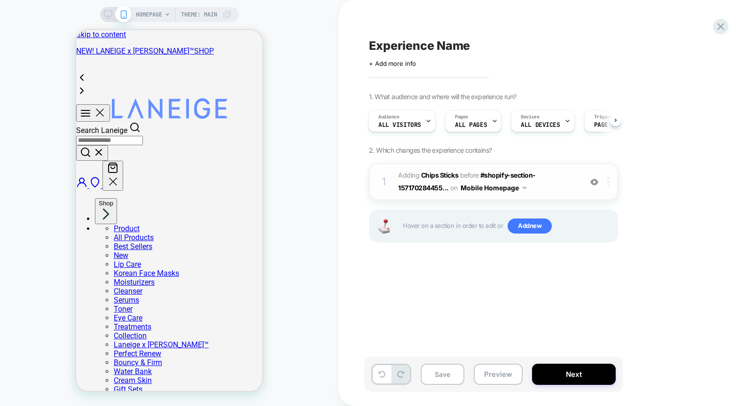
click at [612, 185] on div at bounding box center [610, 182] width 16 height 10
click at [610, 185] on div at bounding box center [610, 182] width 16 height 10
click at [611, 185] on div at bounding box center [610, 182] width 16 height 10
click at [607, 307] on div "Experience Name Click to edit experience details + Add more info 1. What audien…" at bounding box center [540, 202] width 352 height 387
click at [564, 382] on button "Next" at bounding box center [574, 374] width 84 height 21
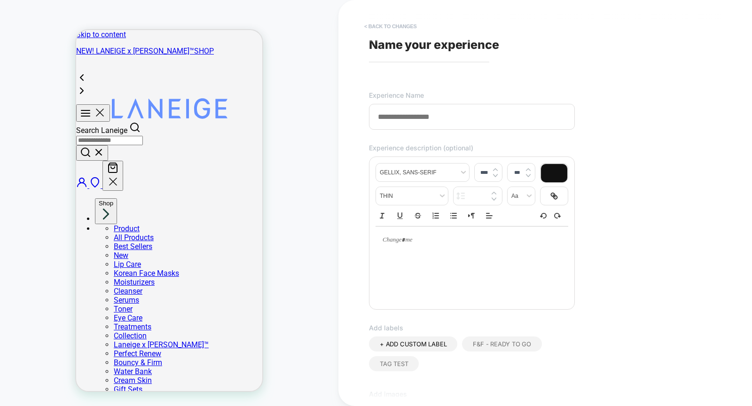
click at [382, 24] on button "< Back to changes" at bounding box center [390, 26] width 62 height 15
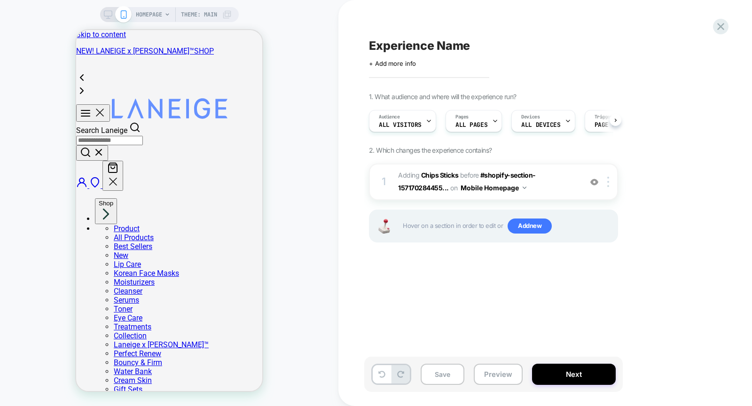
scroll to position [0, 0]
click at [719, 23] on icon at bounding box center [720, 26] width 13 height 13
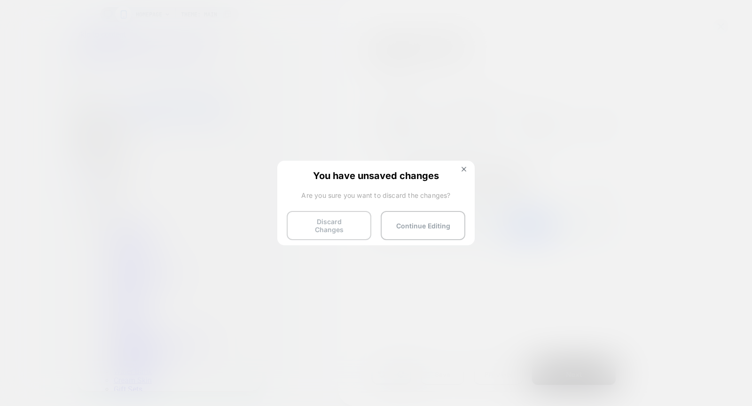
click at [324, 229] on button "Discard Changes" at bounding box center [329, 225] width 85 height 29
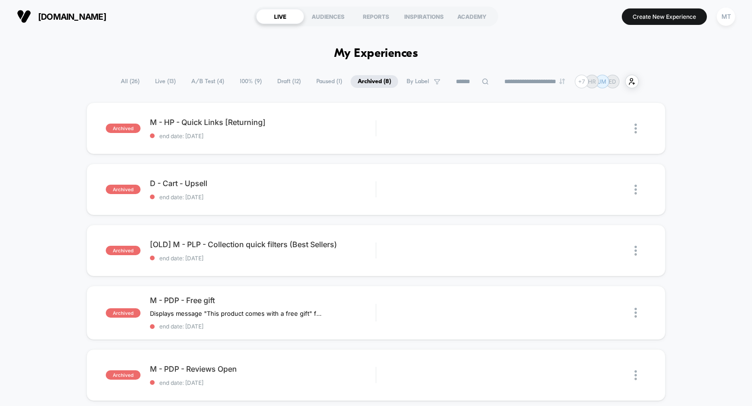
click at [116, 75] on span "All ( 26 )" at bounding box center [130, 81] width 33 height 13
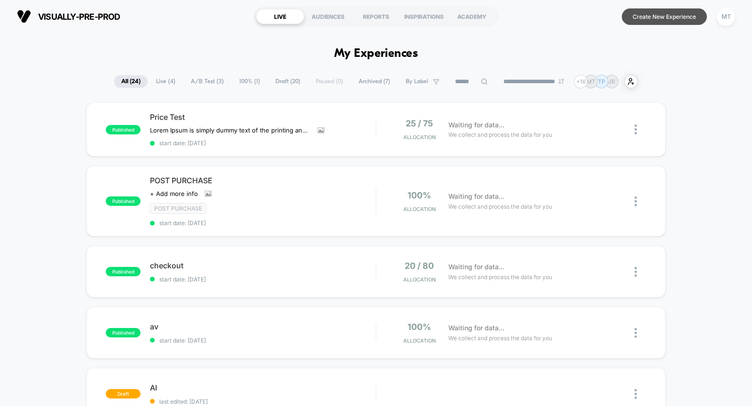
click at [638, 21] on button "Create New Experience" at bounding box center [663, 16] width 85 height 16
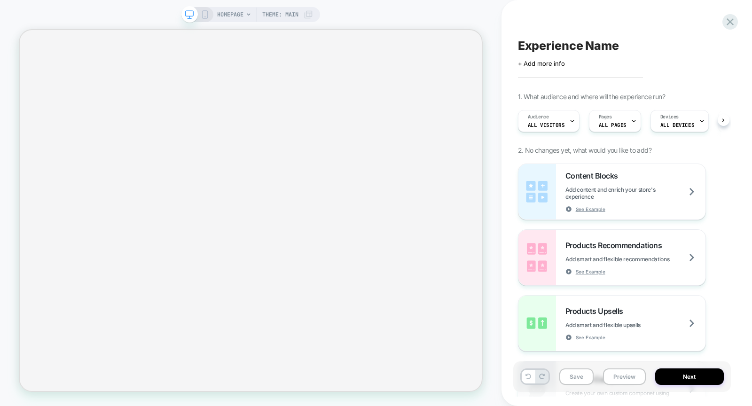
scroll to position [0, 0]
